Goal: Communication & Community: Answer question/provide support

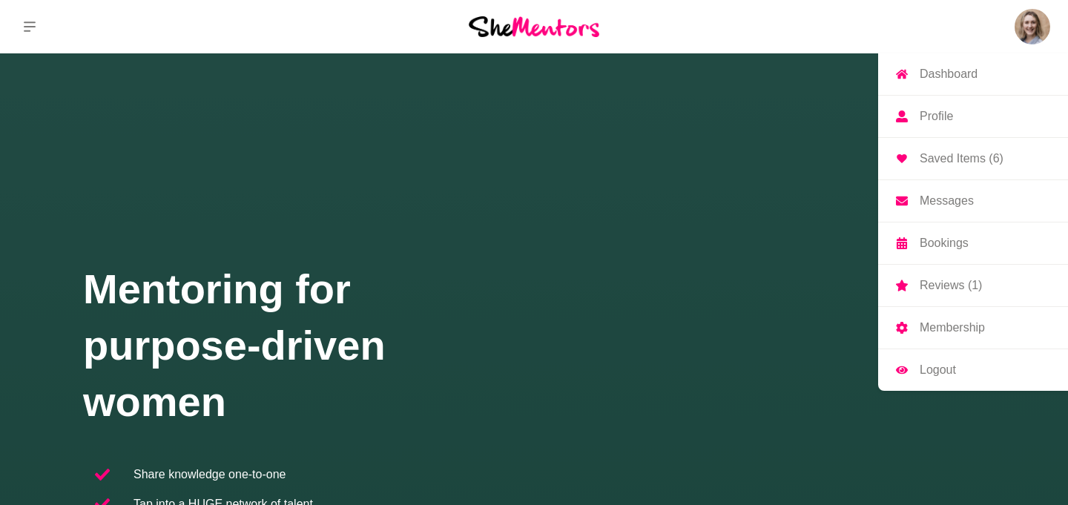
click at [955, 195] on p "Messages" at bounding box center [947, 201] width 54 height 12
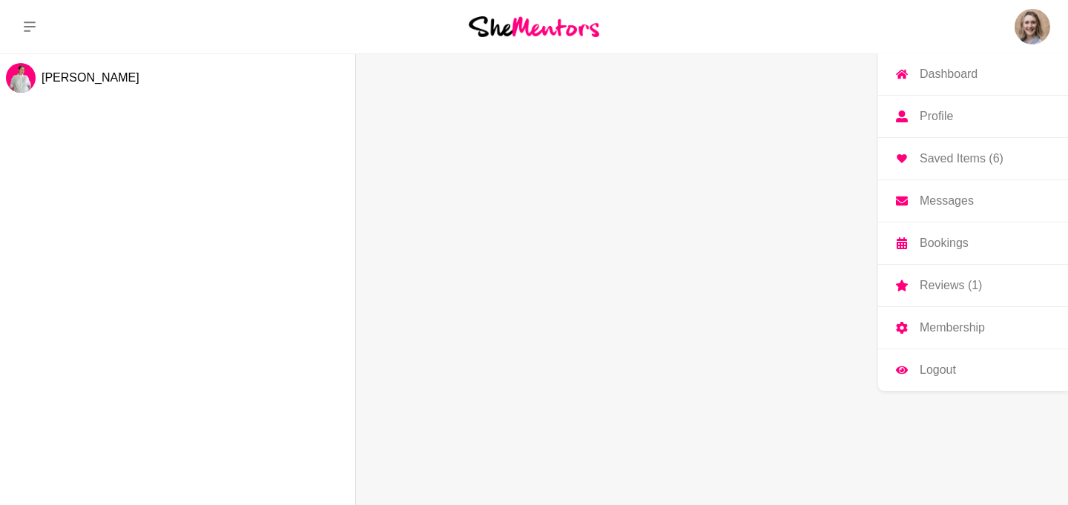
click at [947, 287] on p "Reviews (1)" at bounding box center [951, 286] width 62 height 12
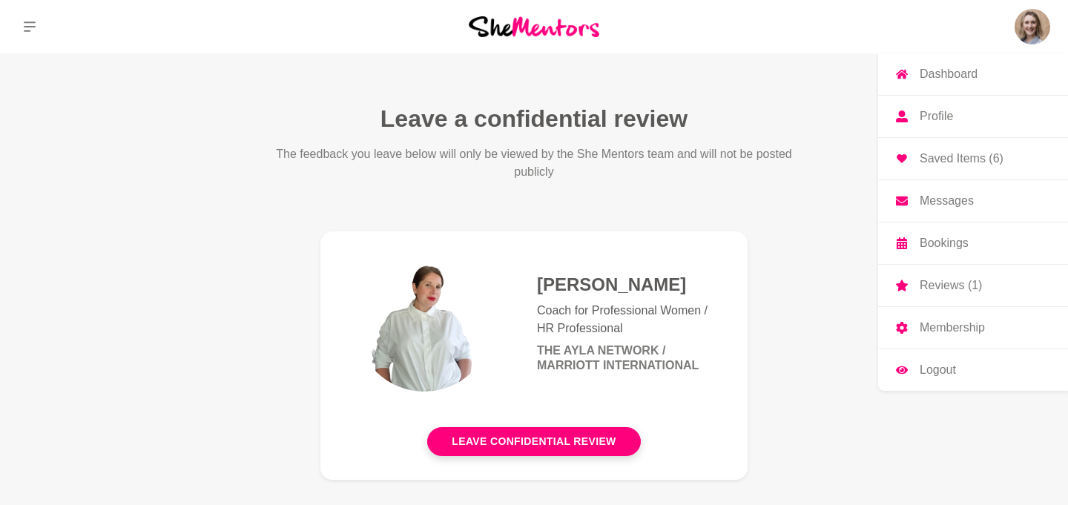
click at [945, 203] on p "Messages" at bounding box center [947, 201] width 54 height 12
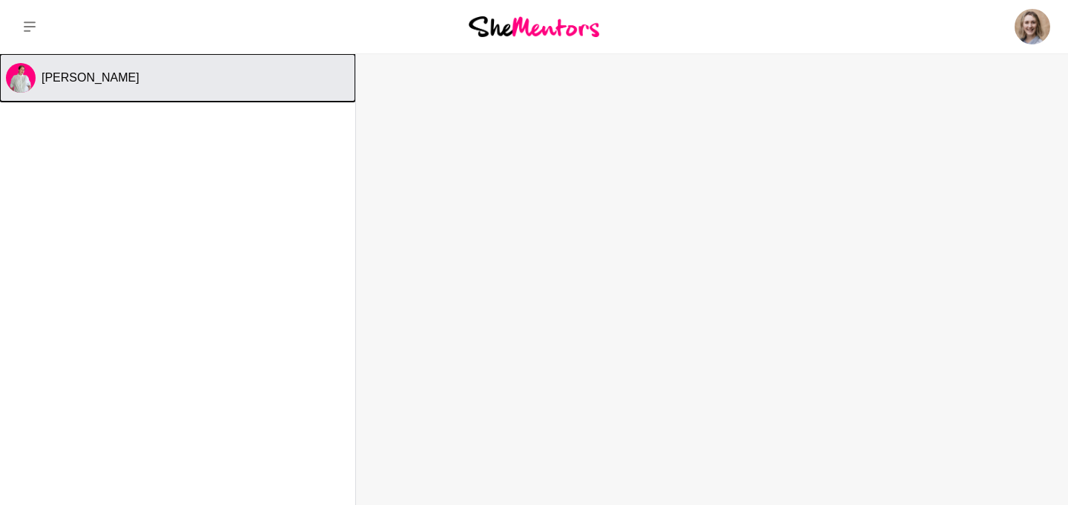
click at [150, 76] on div "[PERSON_NAME]" at bounding box center [196, 77] width 308 height 15
